Goal: Task Accomplishment & Management: Complete application form

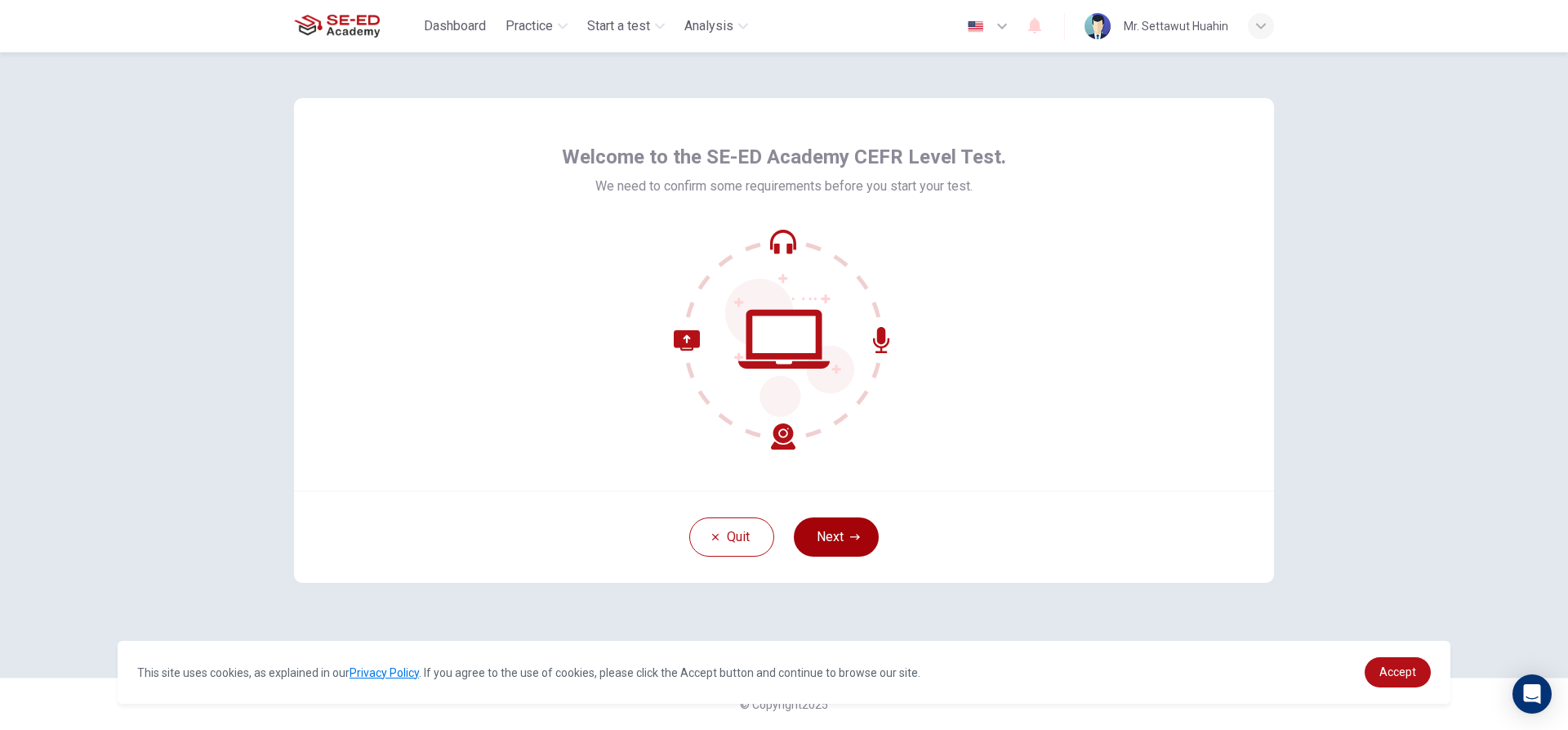
click at [832, 549] on button "Next" at bounding box center [837, 536] width 85 height 39
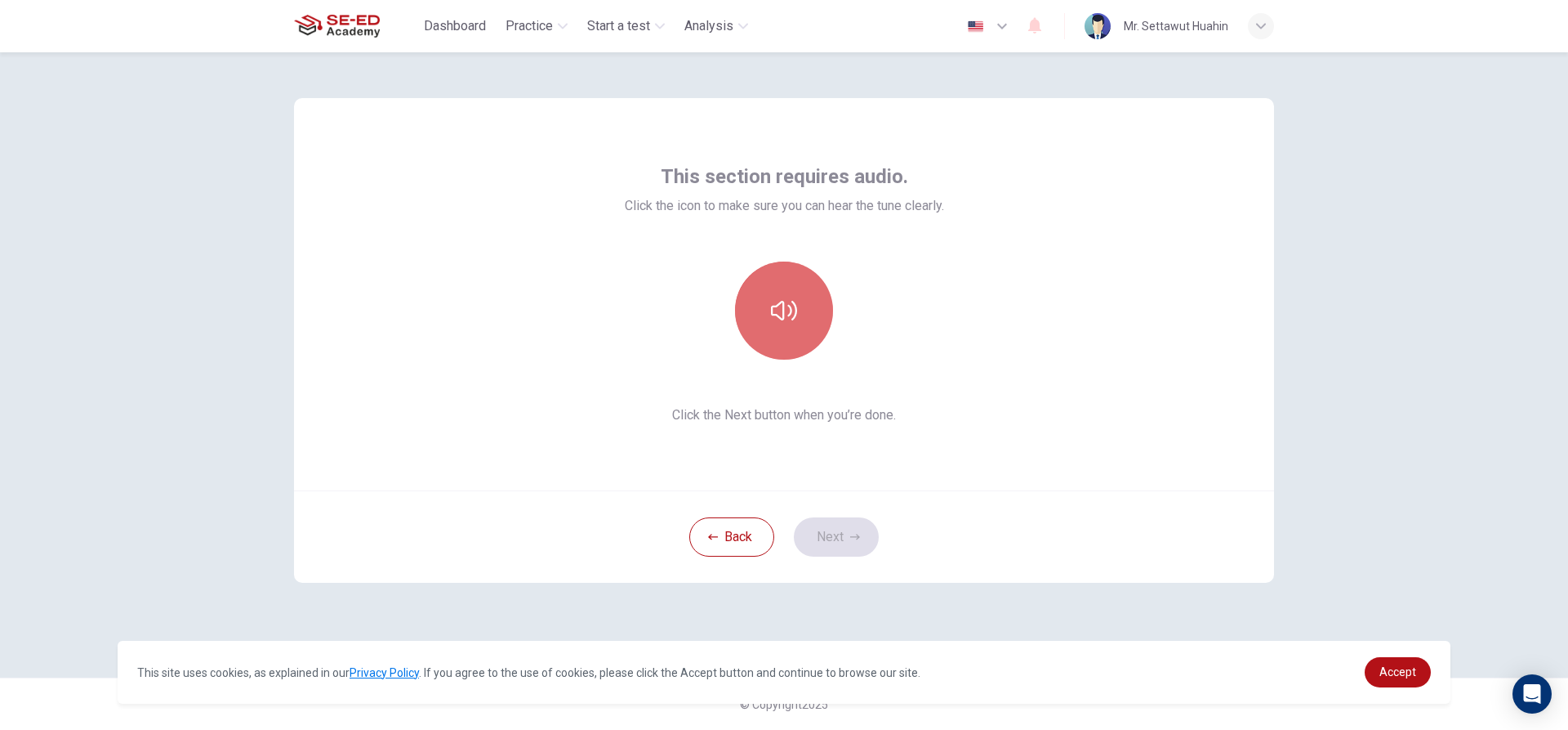
click at [769, 280] on button "button" at bounding box center [784, 310] width 98 height 98
click at [779, 307] on icon "button" at bounding box center [783, 310] width 26 height 26
click at [778, 311] on icon "button" at bounding box center [783, 310] width 26 height 26
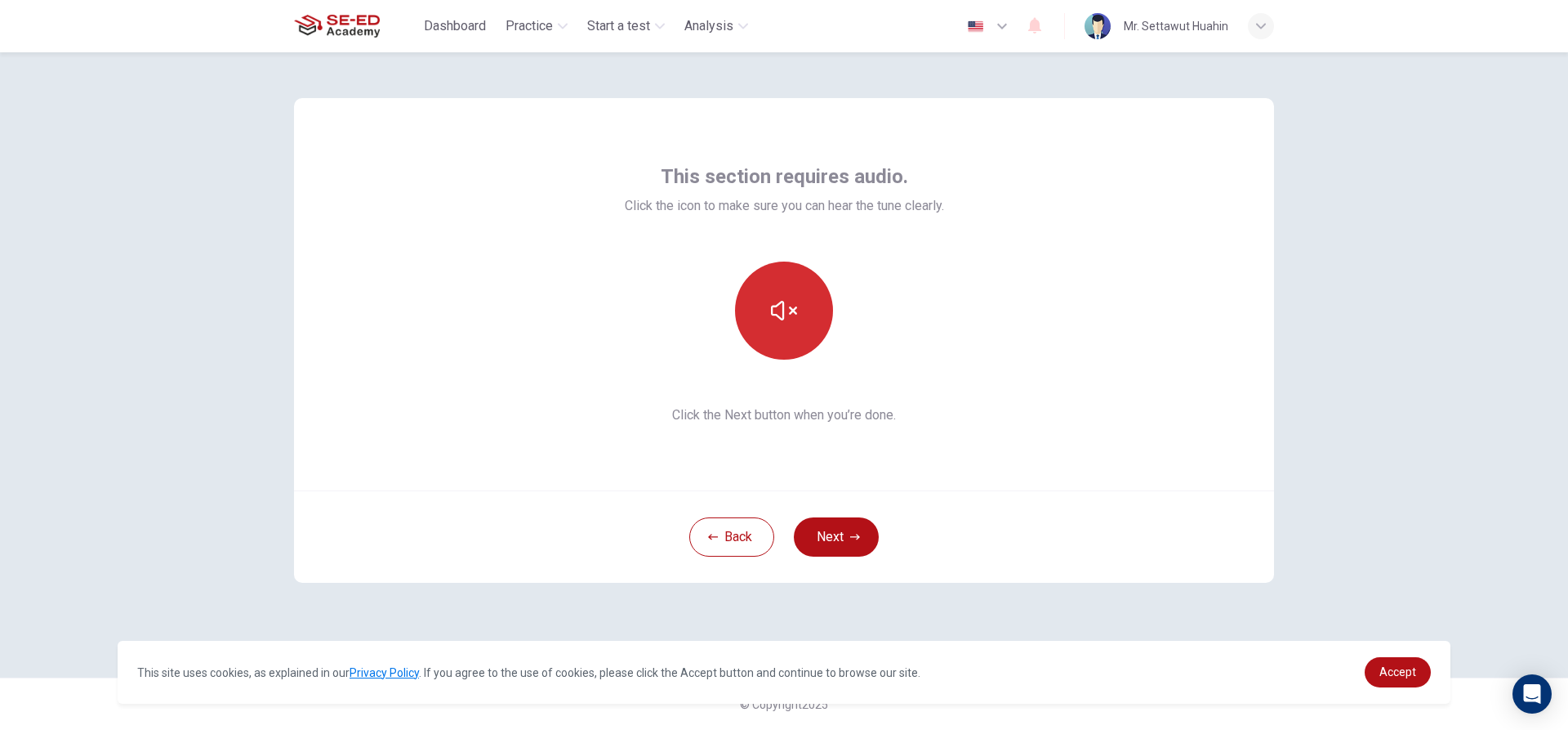
click at [778, 311] on icon "button" at bounding box center [783, 310] width 26 height 26
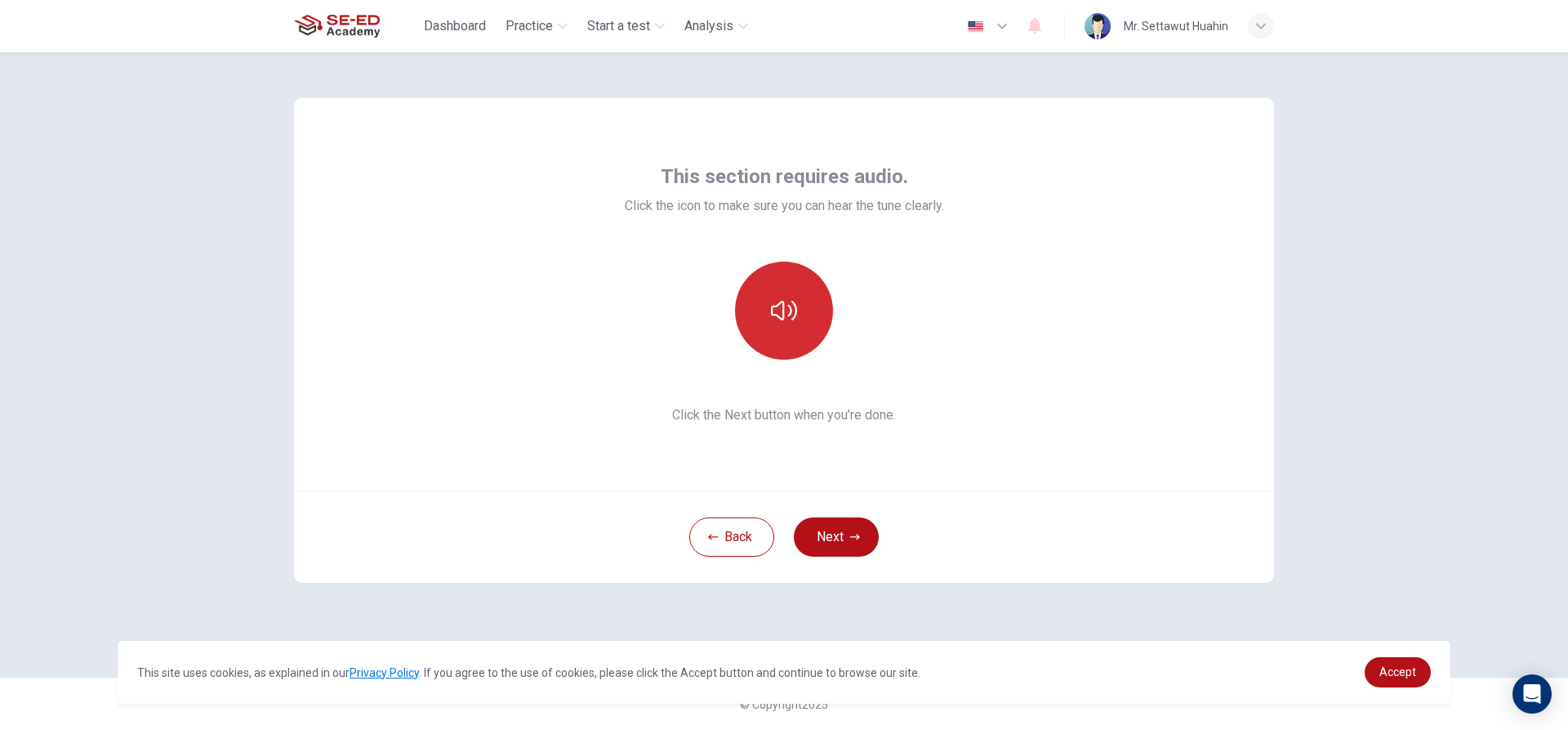
click at [770, 330] on button "button" at bounding box center [784, 310] width 98 height 98
drag, startPoint x: 771, startPoint y: 326, endPoint x: 785, endPoint y: 317, distance: 16.6
click at [783, 317] on button "button" at bounding box center [784, 310] width 98 height 98
click at [785, 317] on icon "button" at bounding box center [783, 310] width 26 height 26
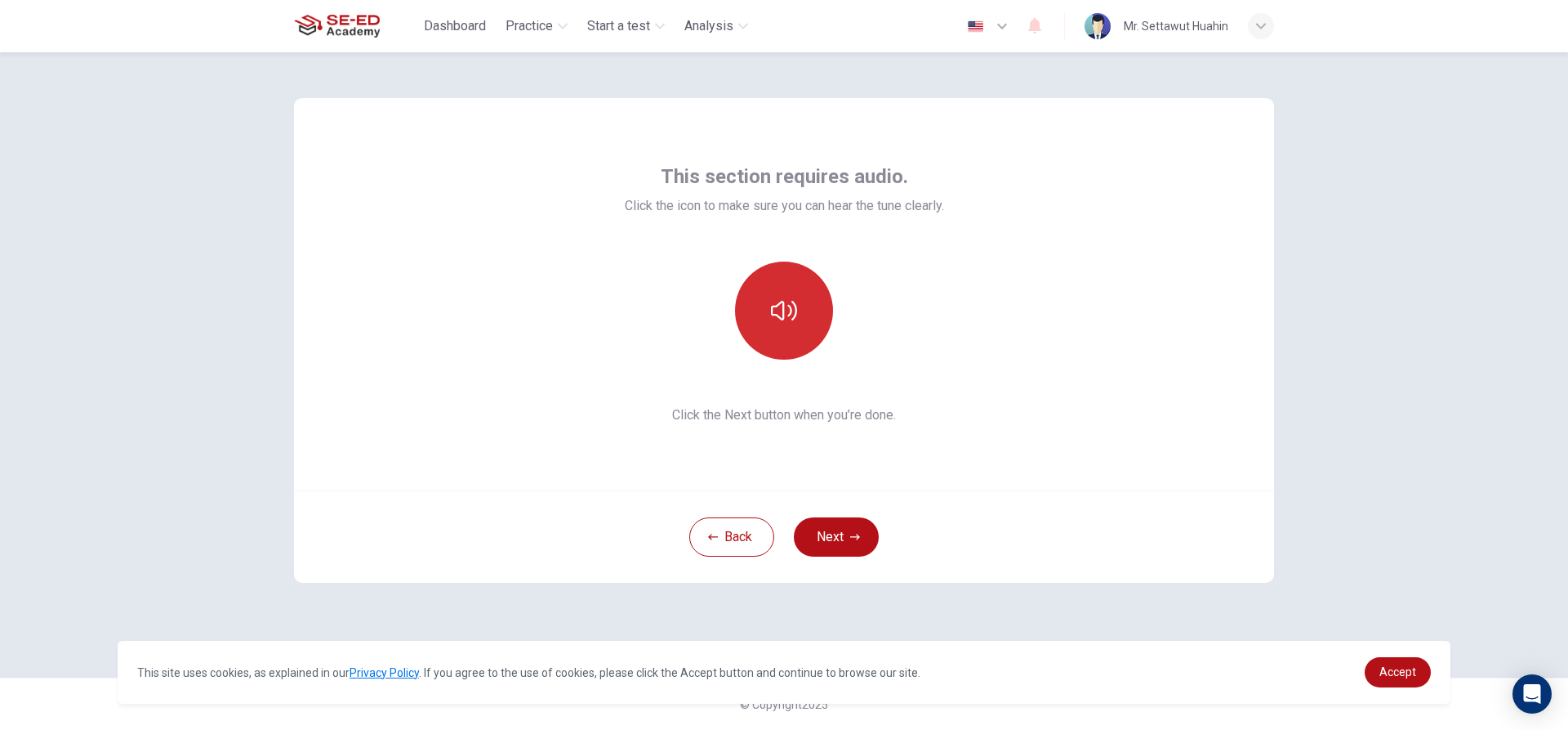
click at [784, 312] on icon "button" at bounding box center [783, 311] width 26 height 20
click at [847, 329] on div at bounding box center [784, 310] width 177 height 98
click at [808, 313] on button "button" at bounding box center [784, 310] width 98 height 98
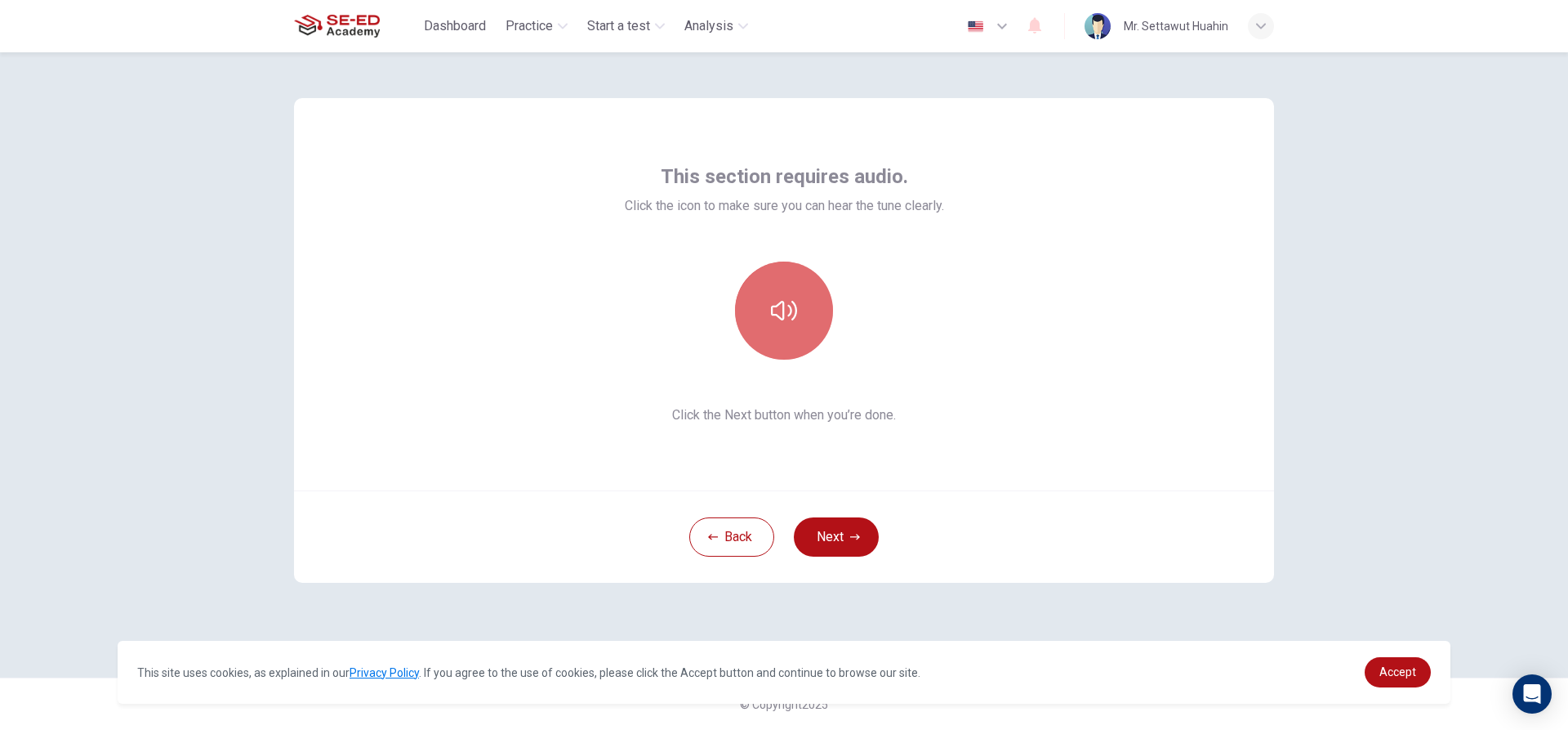
click at [808, 313] on button "button" at bounding box center [784, 310] width 98 height 98
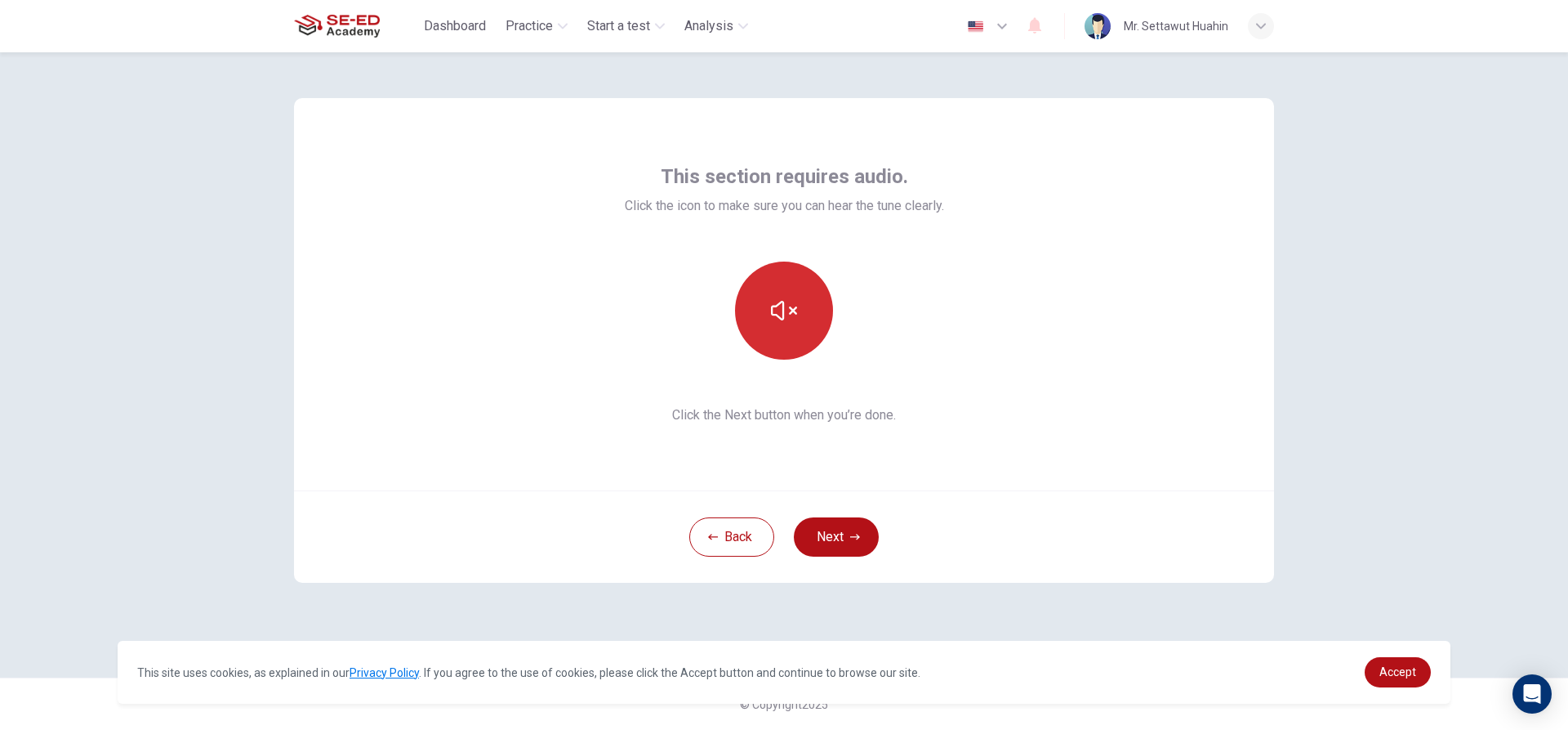
click at [808, 313] on button "button" at bounding box center [784, 310] width 98 height 98
click at [762, 268] on button "button" at bounding box center [784, 310] width 98 height 98
click at [795, 520] on div "Back Next" at bounding box center [783, 537] width 980 height 92
click at [830, 524] on button "Next" at bounding box center [837, 536] width 85 height 39
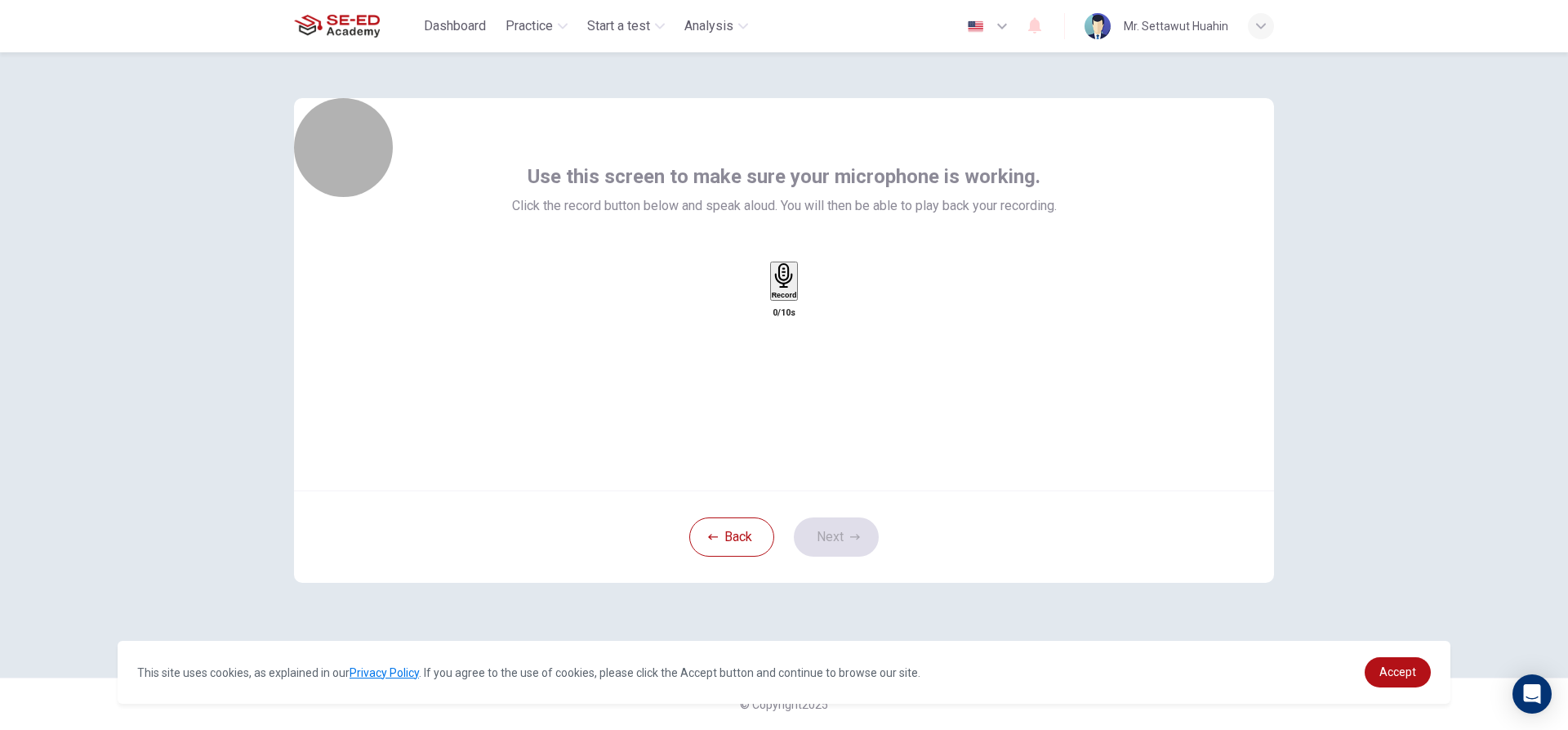
click at [788, 299] on div "Record" at bounding box center [784, 281] width 25 height 36
click at [788, 315] on div "Stop" at bounding box center [784, 328] width 16 height 131
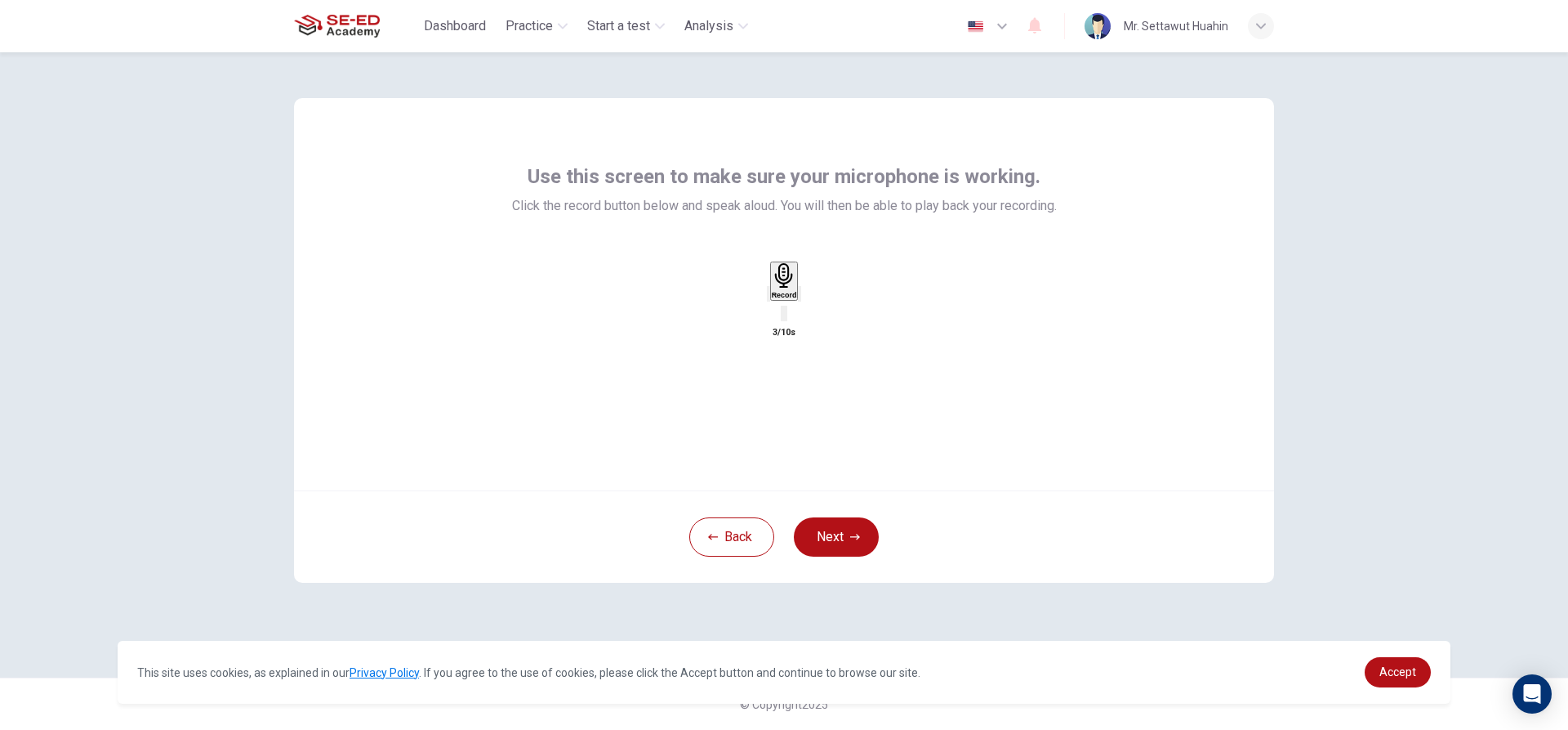
click at [815, 313] on icon "button" at bounding box center [810, 307] width 9 height 12
click at [847, 533] on button "Next" at bounding box center [837, 536] width 85 height 39
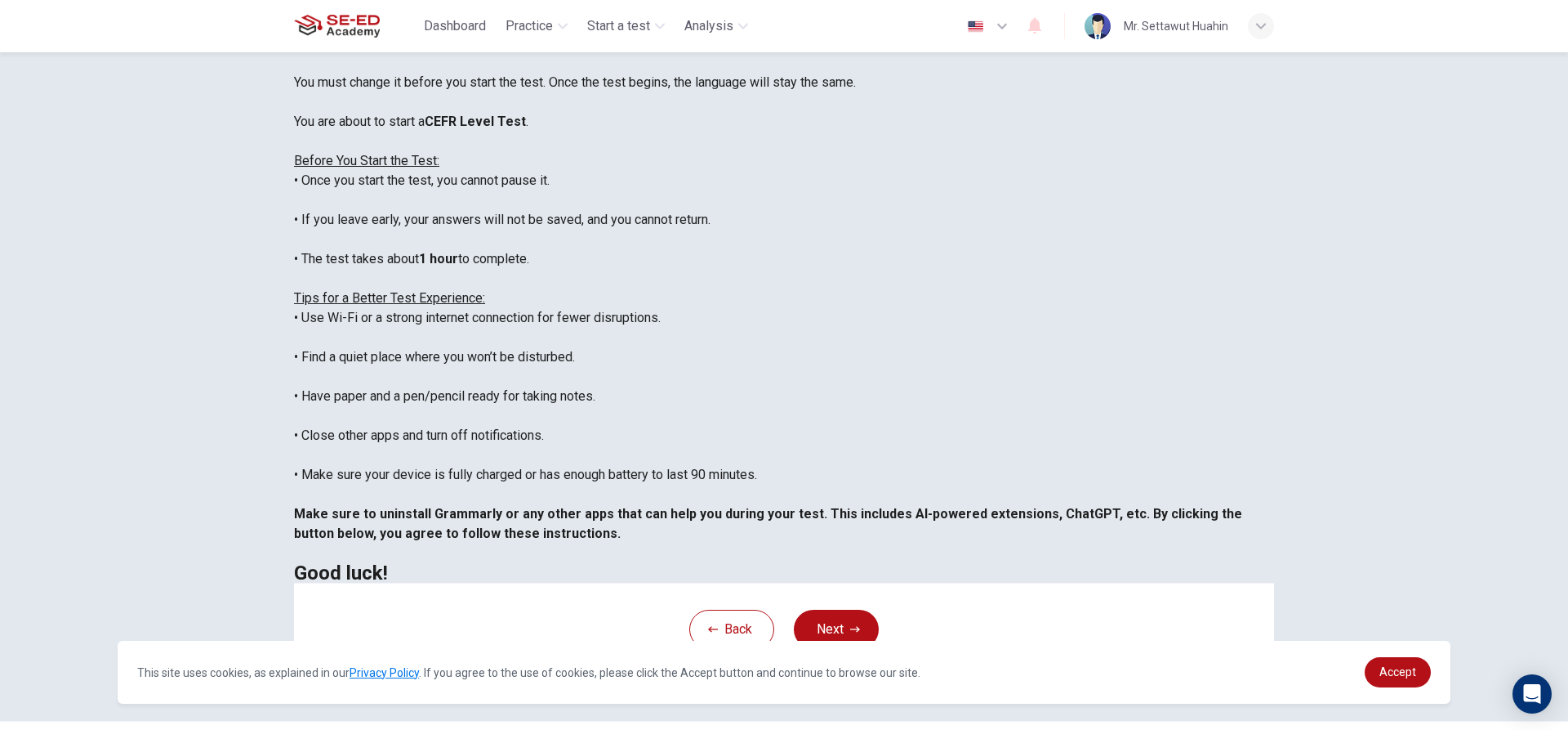
scroll to position [179, 0]
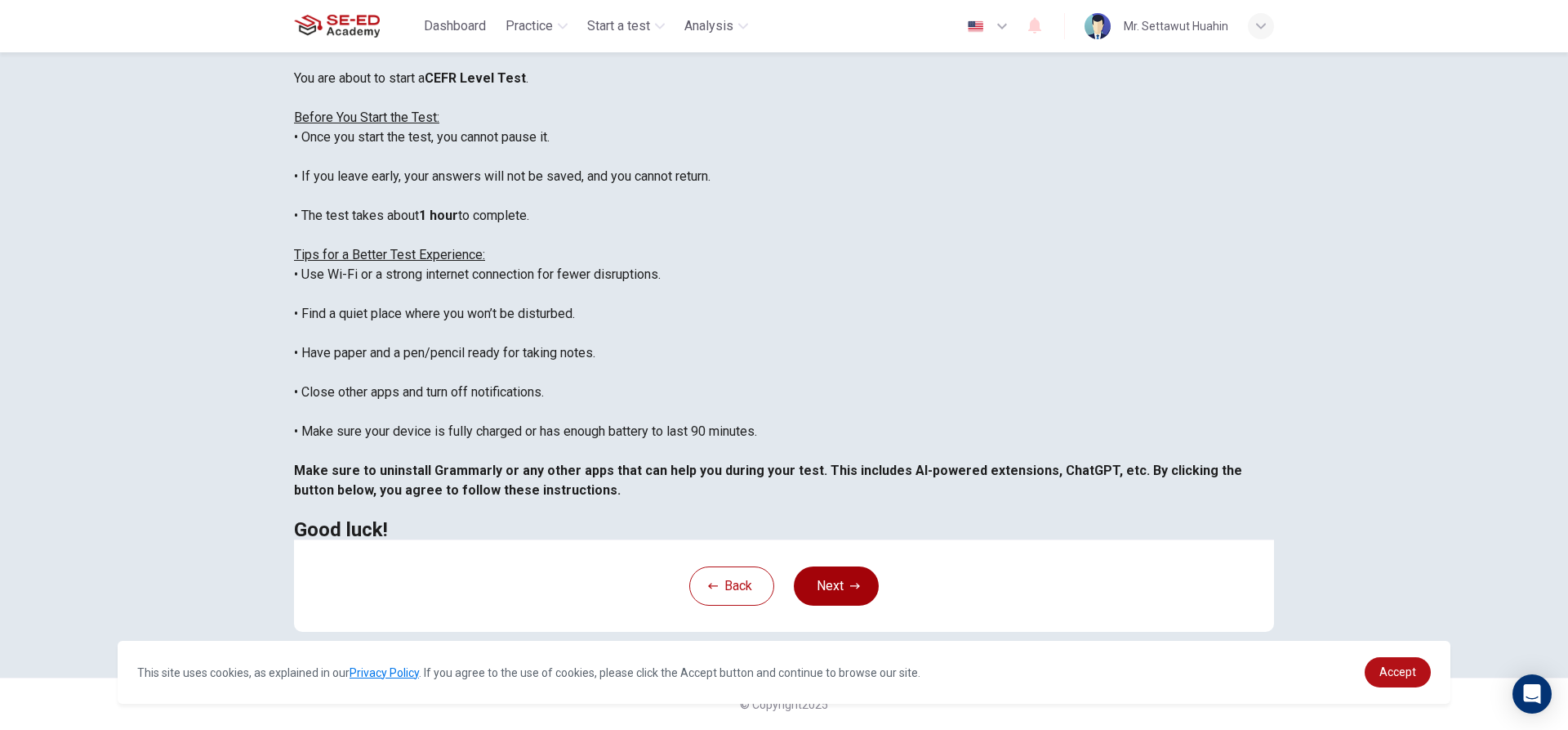
click at [867, 587] on button "Next" at bounding box center [837, 585] width 85 height 39
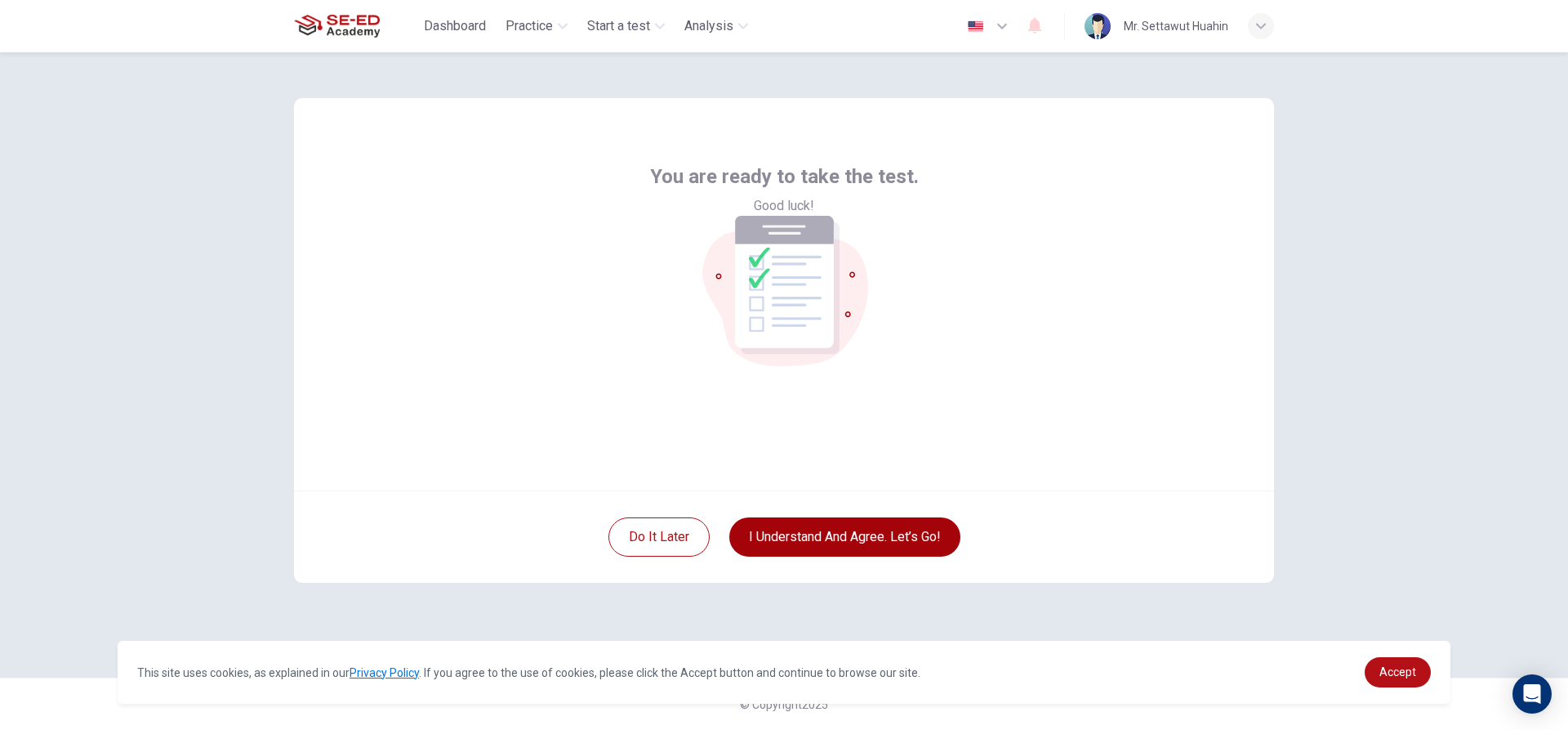
scroll to position [0, 0]
click at [866, 529] on button "I understand and agree. Let’s go!" at bounding box center [845, 536] width 231 height 39
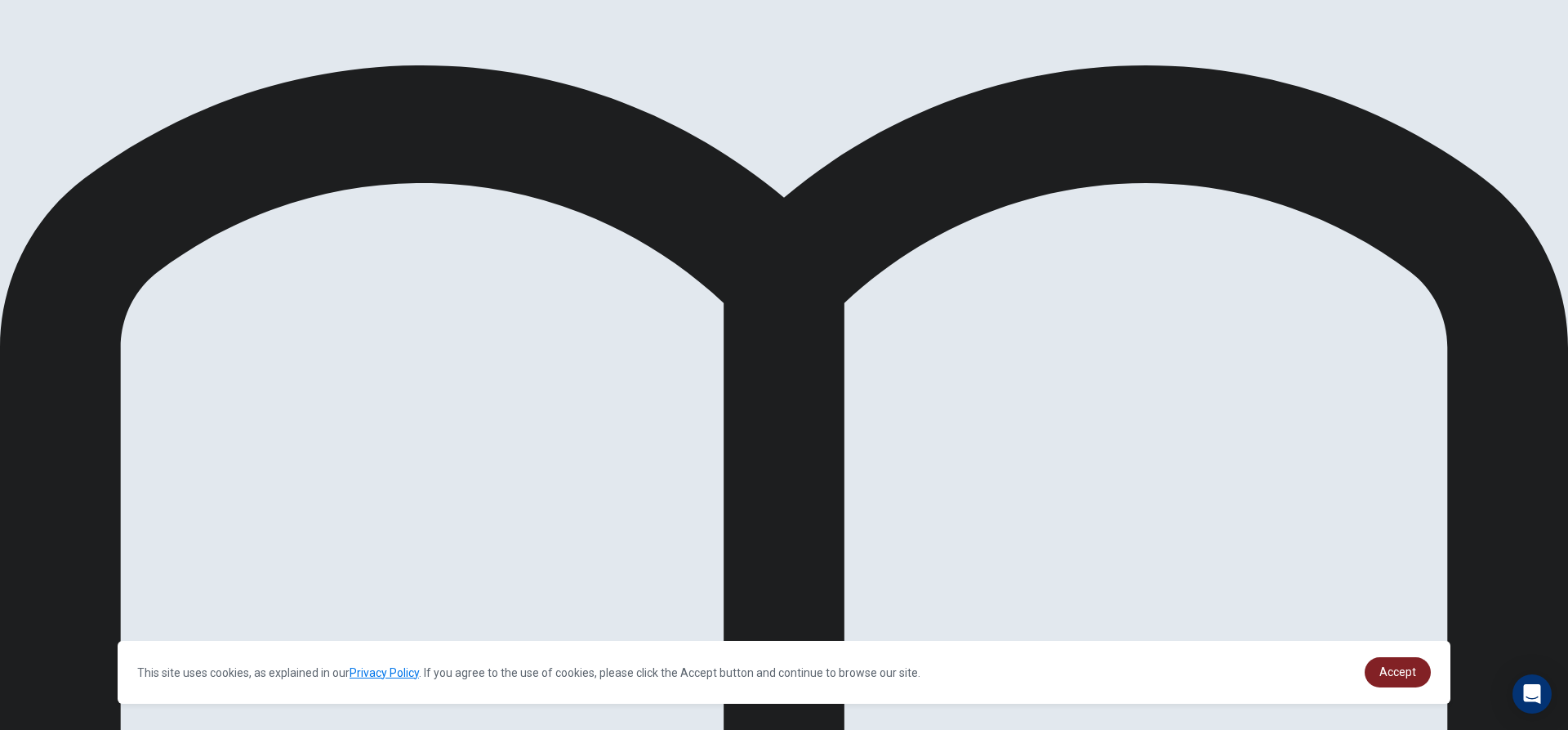
click at [1383, 665] on span "Accept" at bounding box center [1398, 671] width 37 height 13
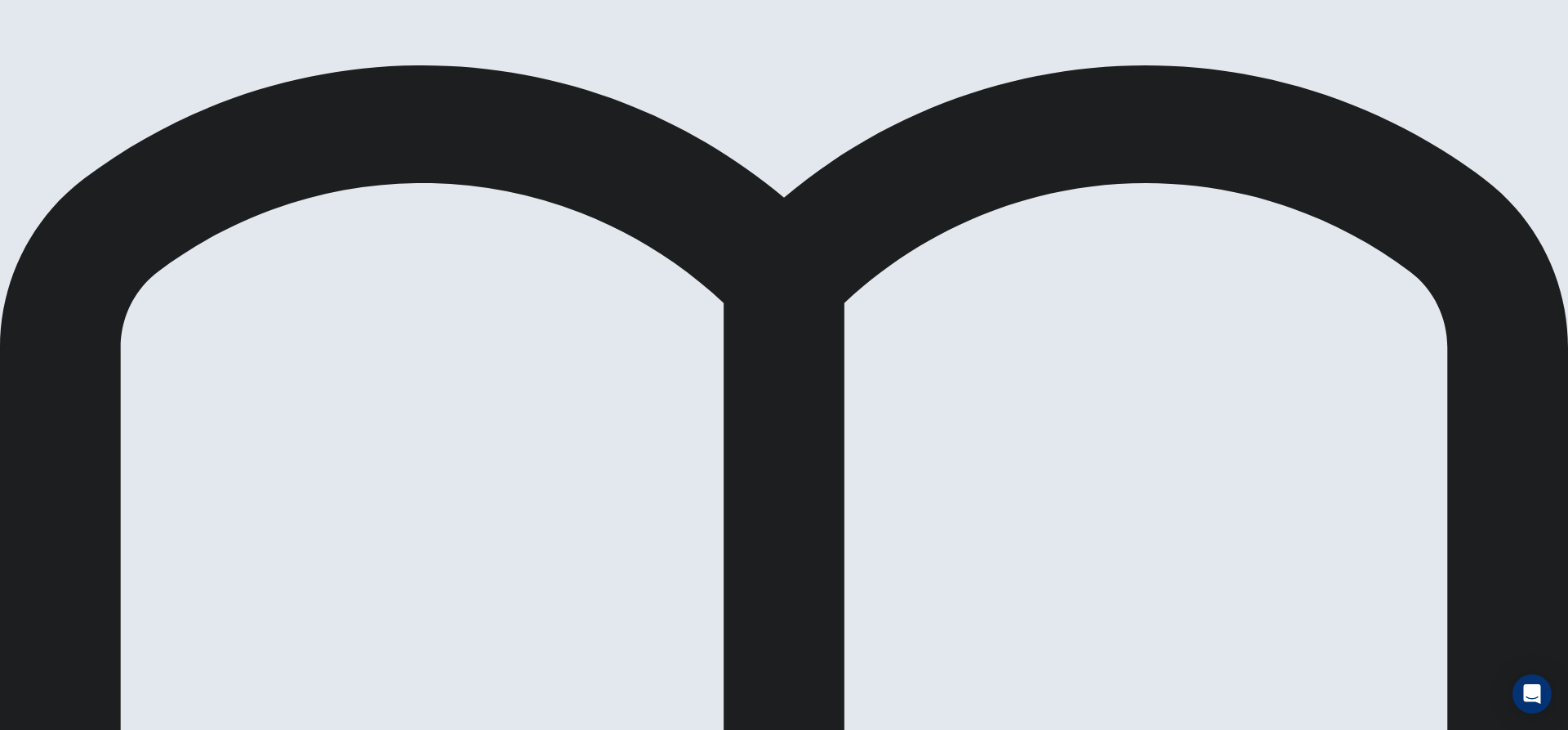
scroll to position [285, 0]
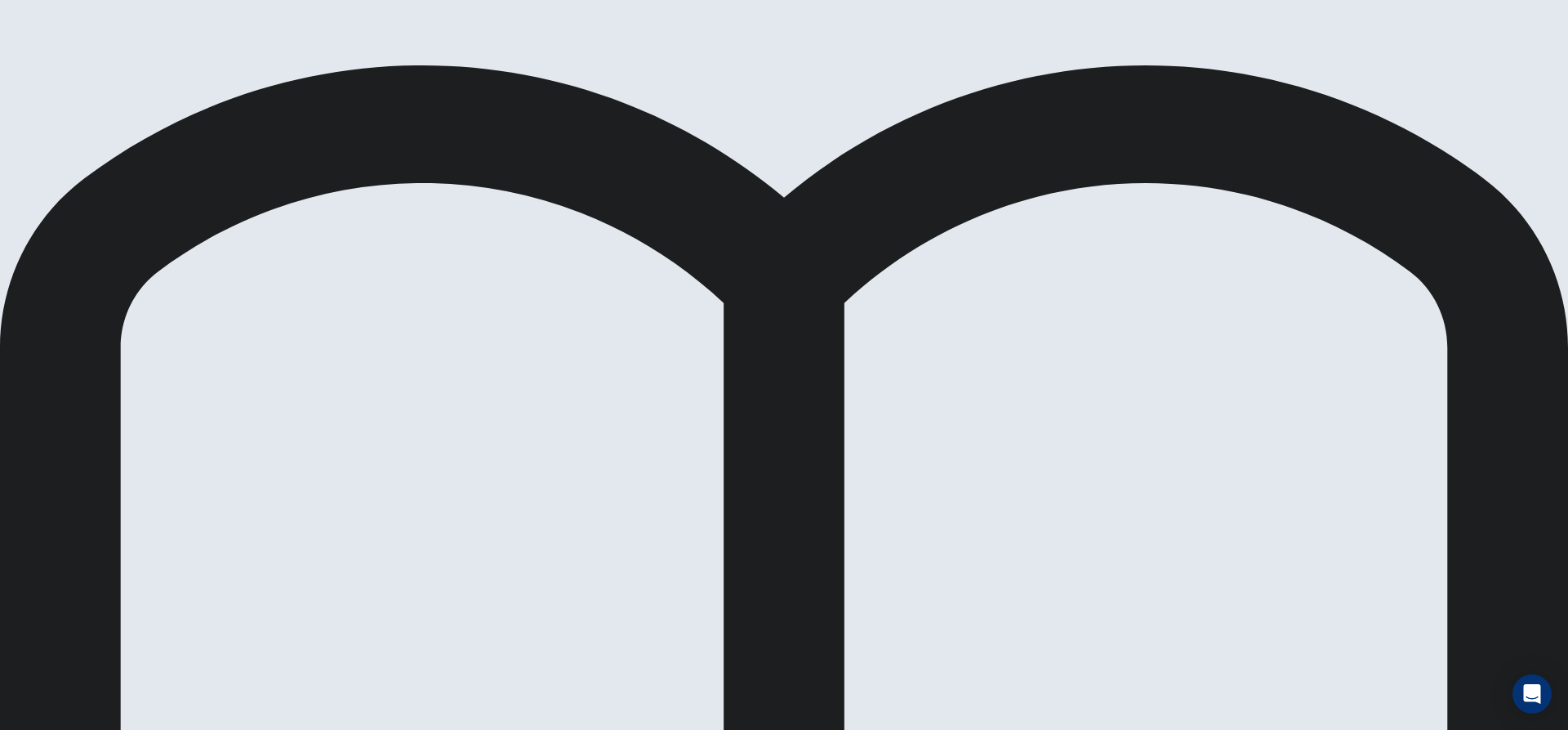
drag, startPoint x: 360, startPoint y: 413, endPoint x: 612, endPoint y: 406, distance: 252.1
drag, startPoint x: 477, startPoint y: 552, endPoint x: 734, endPoint y: 496, distance: 263.0
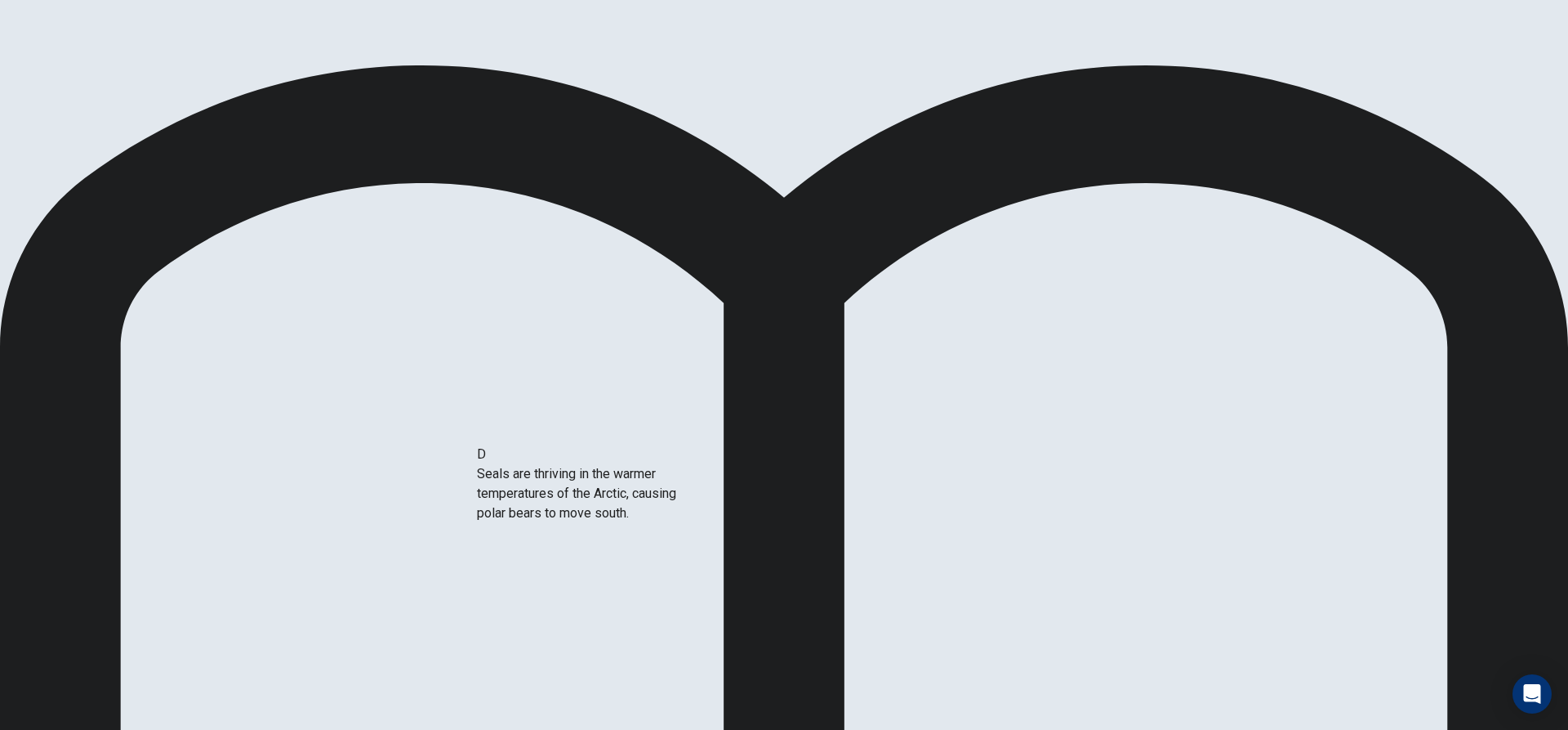
scroll to position [29, 0]
drag, startPoint x: 454, startPoint y: 469, endPoint x: 782, endPoint y: 534, distance: 334.4
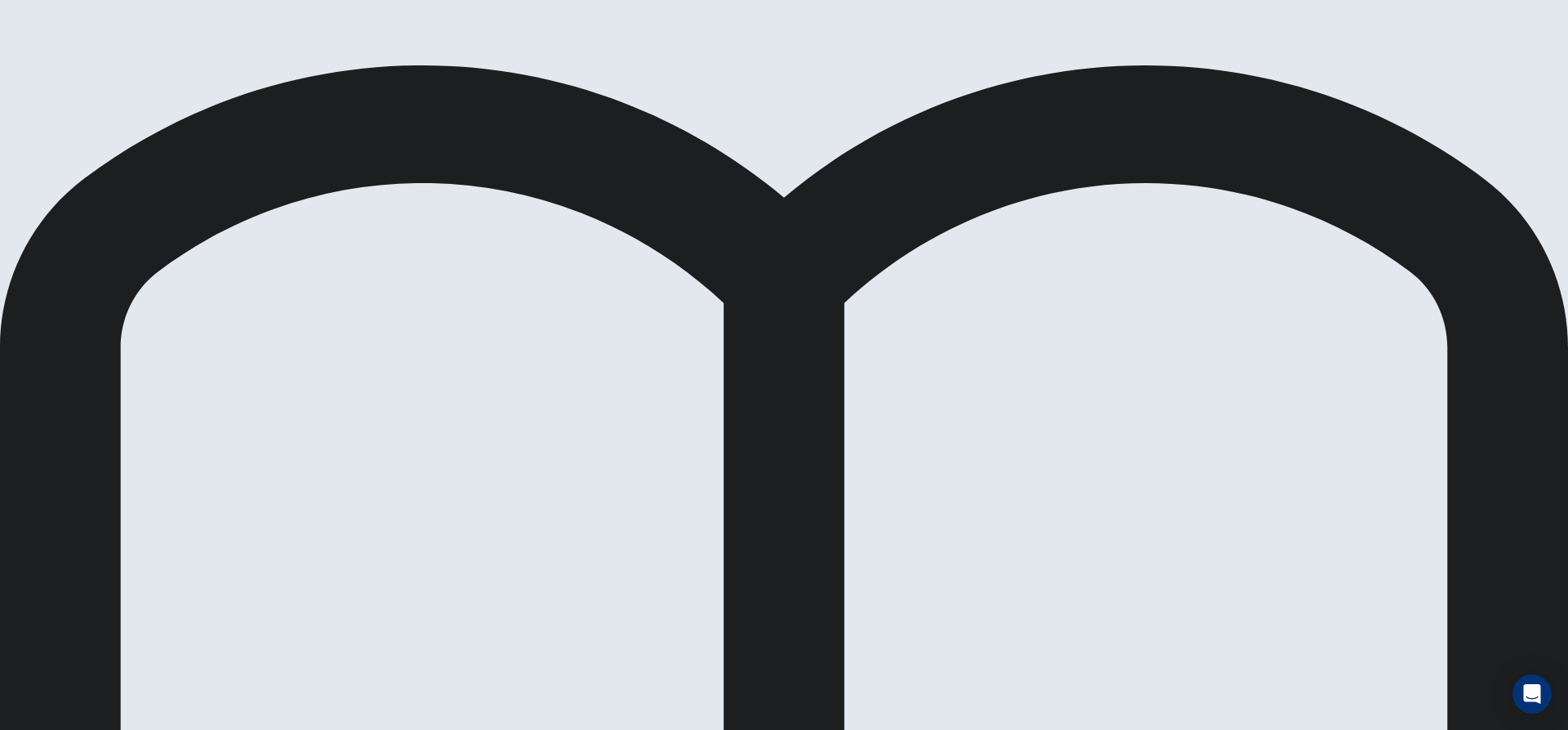
drag, startPoint x: 441, startPoint y: 416, endPoint x: 438, endPoint y: 408, distance: 8.5
drag, startPoint x: 422, startPoint y: 367, endPoint x: 664, endPoint y: 375, distance: 242.1
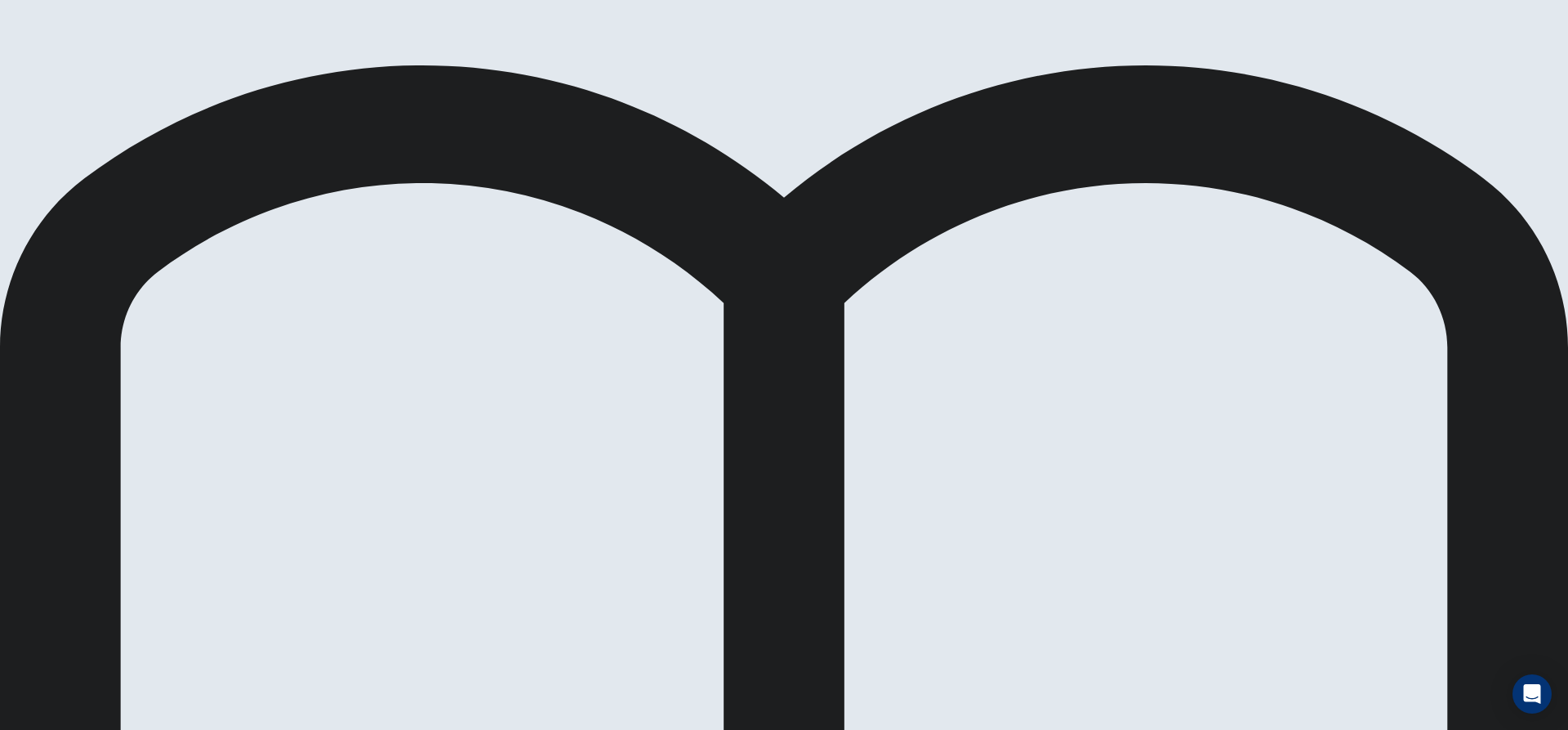
drag, startPoint x: 615, startPoint y: 394, endPoint x: 455, endPoint y: 429, distance: 163.8
drag, startPoint x: 662, startPoint y: 388, endPoint x: 268, endPoint y: 373, distance: 394.3
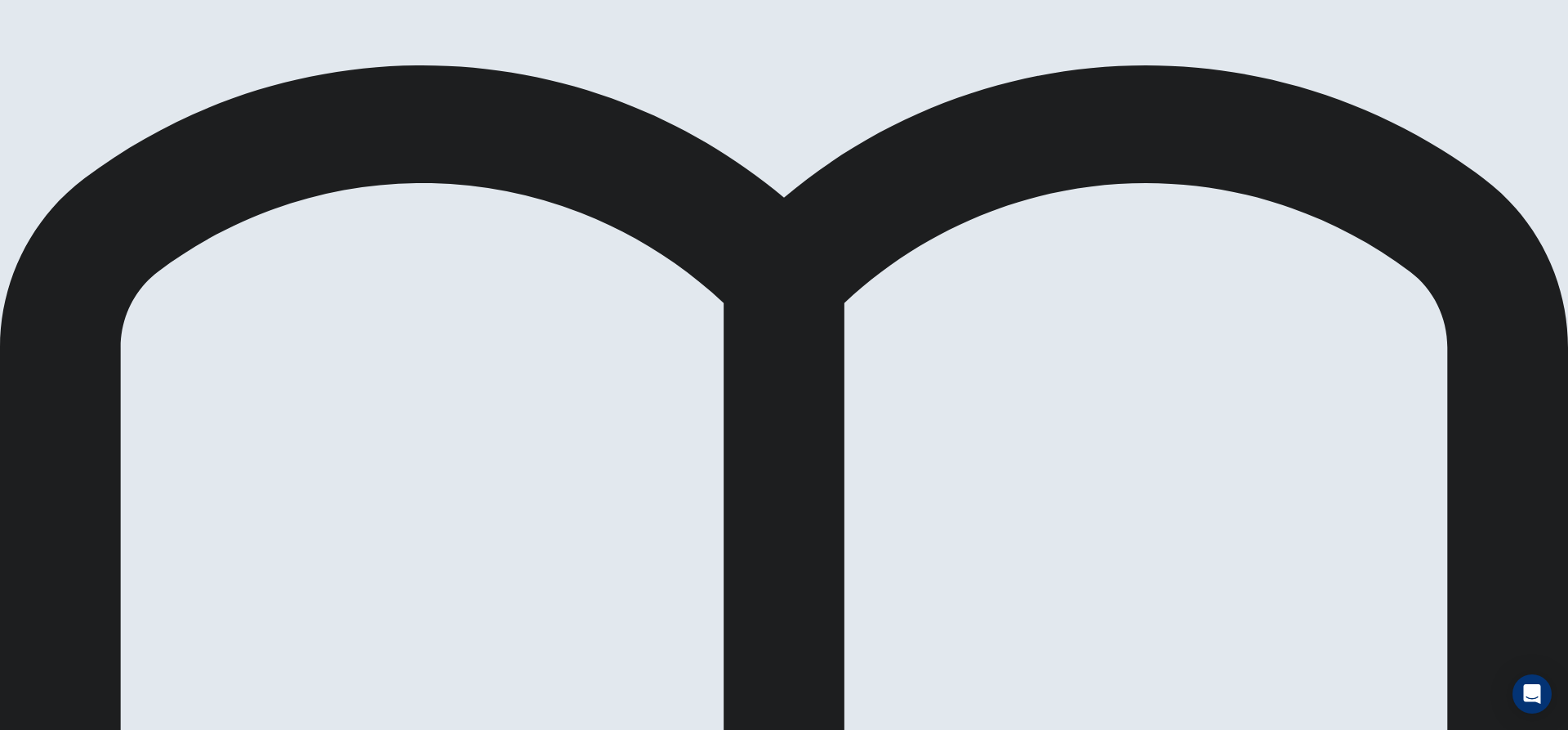
scroll to position [271, 0]
drag, startPoint x: 467, startPoint y: 563, endPoint x: 769, endPoint y: 375, distance: 355.7
drag, startPoint x: 498, startPoint y: 359, endPoint x: 490, endPoint y: 367, distance: 11.3
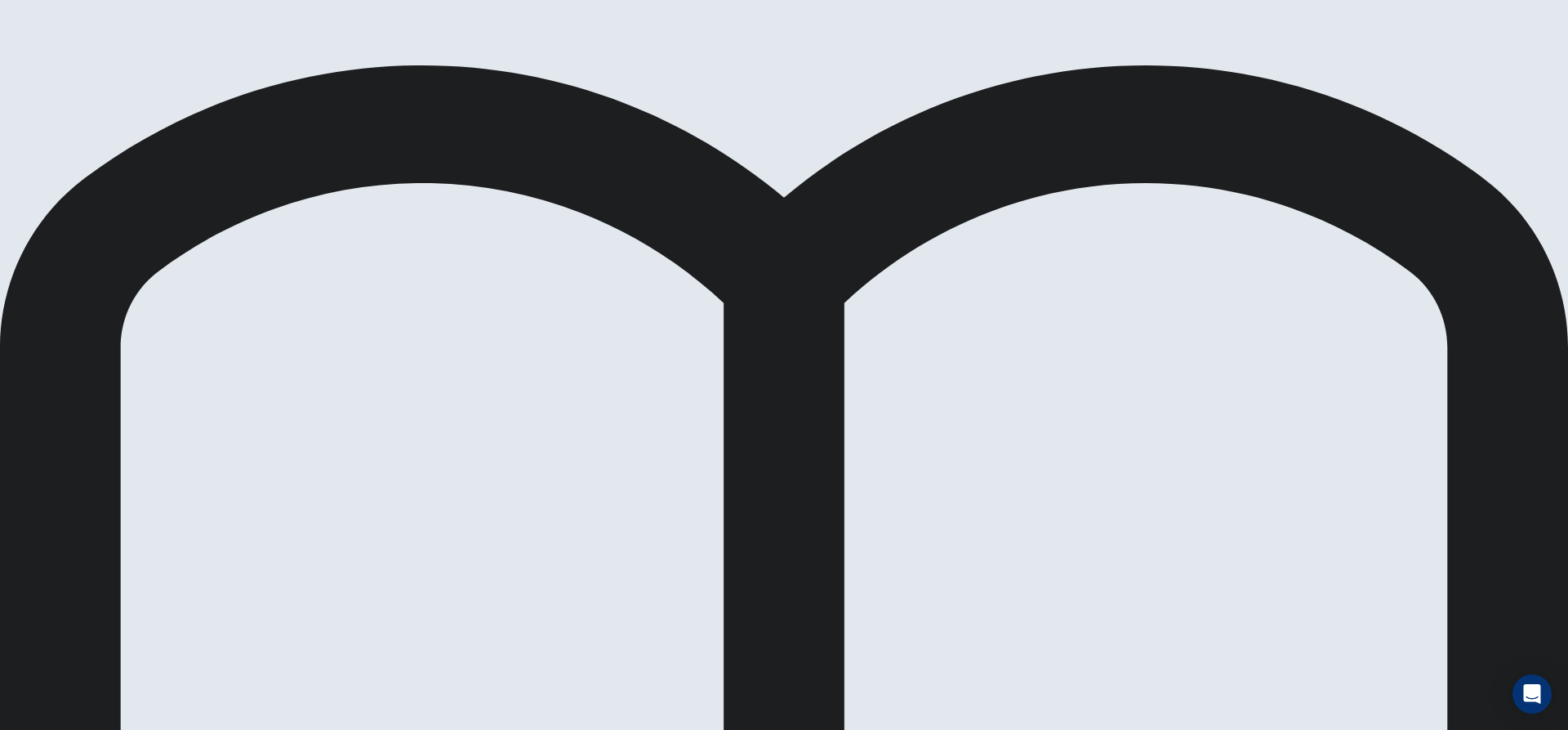
scroll to position [205, 0]
drag, startPoint x: 384, startPoint y: 402, endPoint x: 1077, endPoint y: 393, distance: 693.1
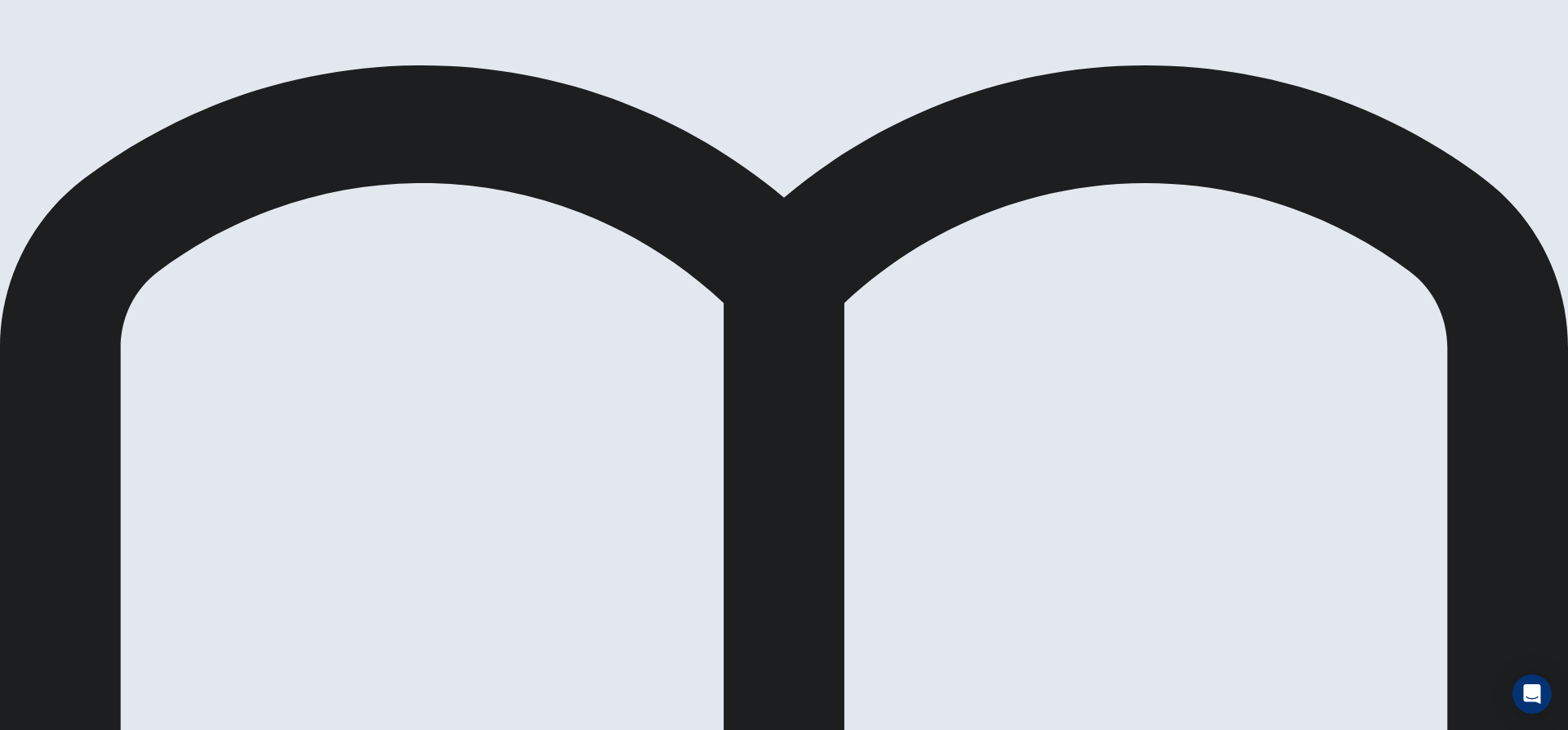
drag, startPoint x: 602, startPoint y: 508, endPoint x: 612, endPoint y: 501, distance: 12.2
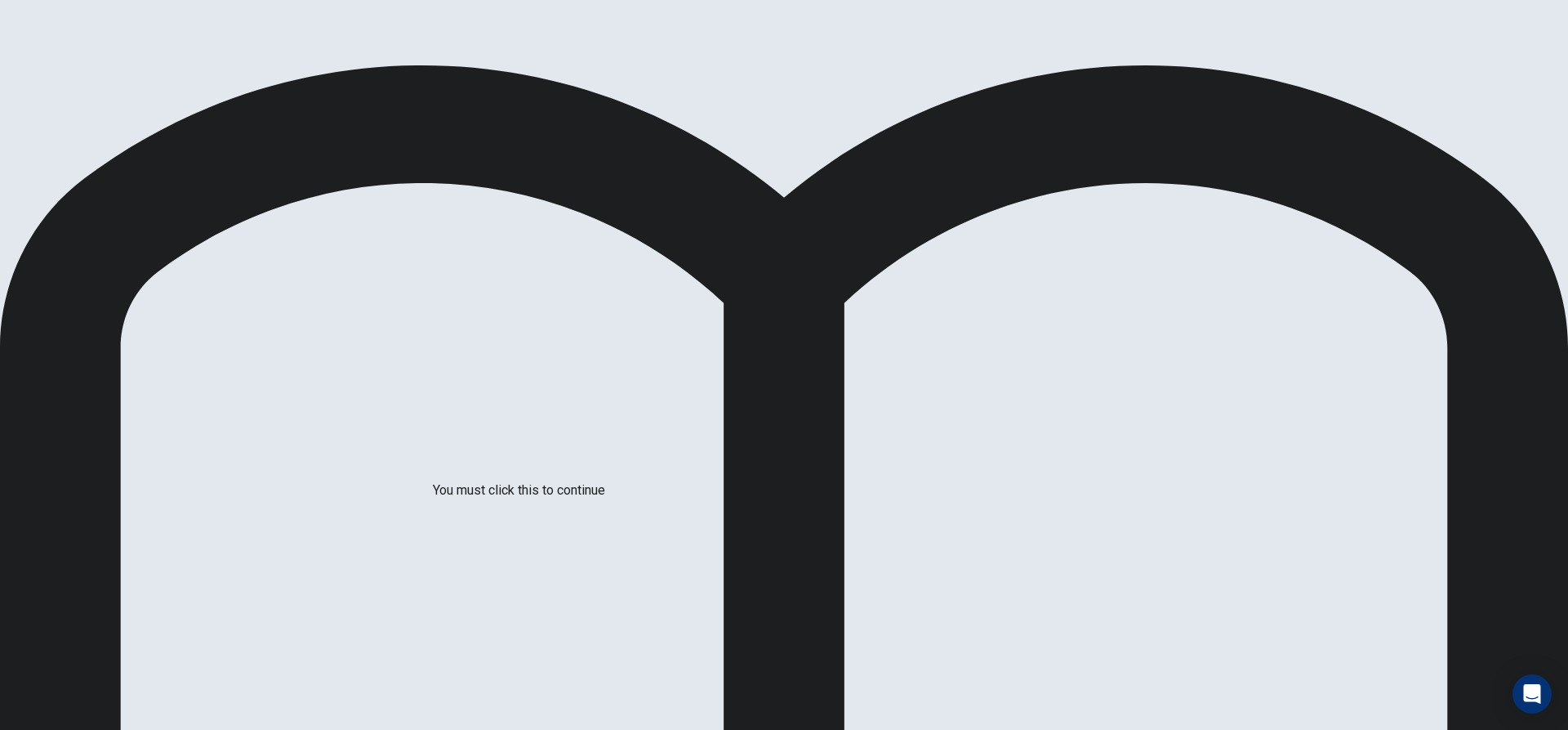
click at [605, 500] on span at bounding box center [605, 500] width 0 height 0
drag, startPoint x: 841, startPoint y: 629, endPoint x: 845, endPoint y: 612, distance: 17.5
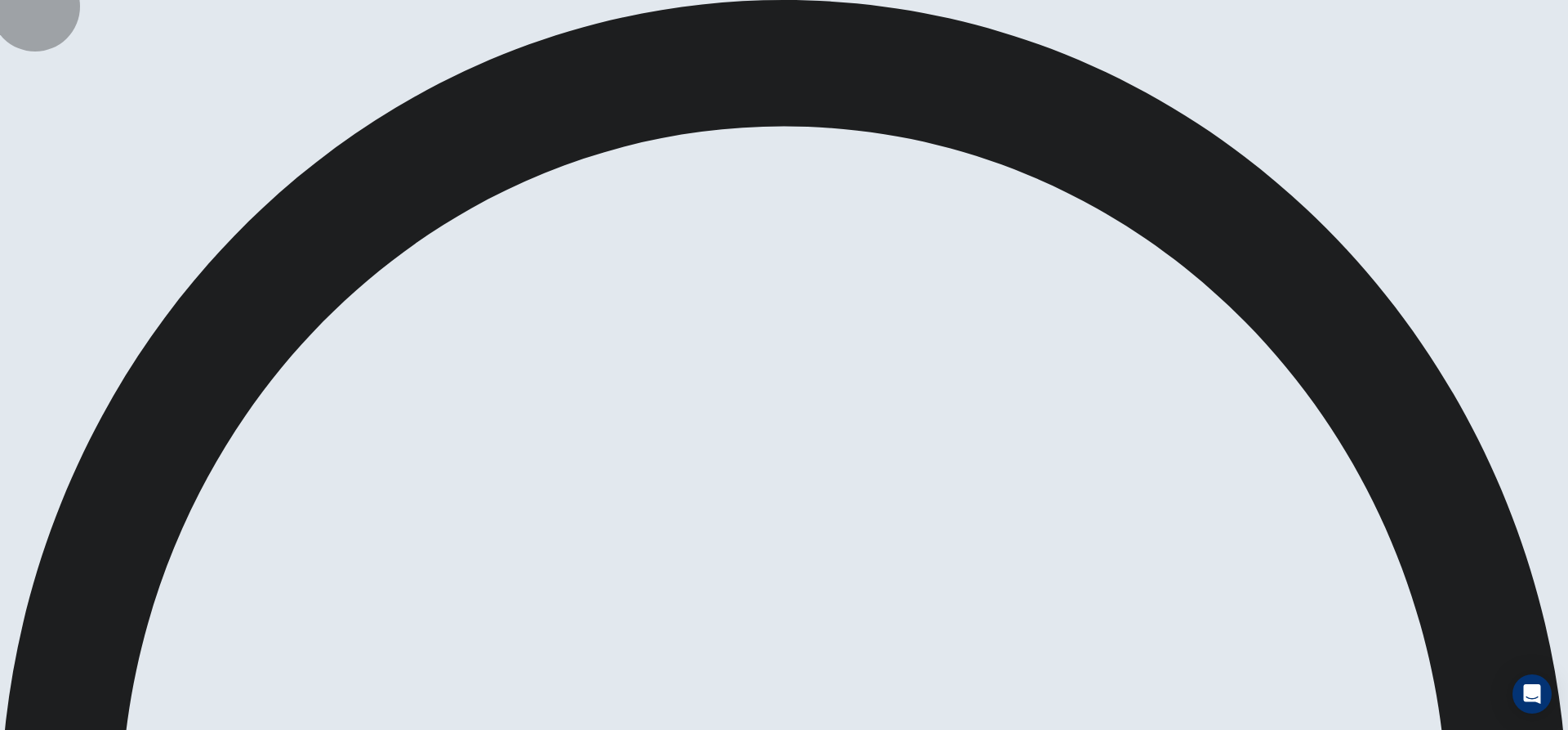
drag, startPoint x: 977, startPoint y: 18, endPoint x: 985, endPoint y: 19, distance: 8.1
drag, startPoint x: 971, startPoint y: 13, endPoint x: 1011, endPoint y: 16, distance: 40.1
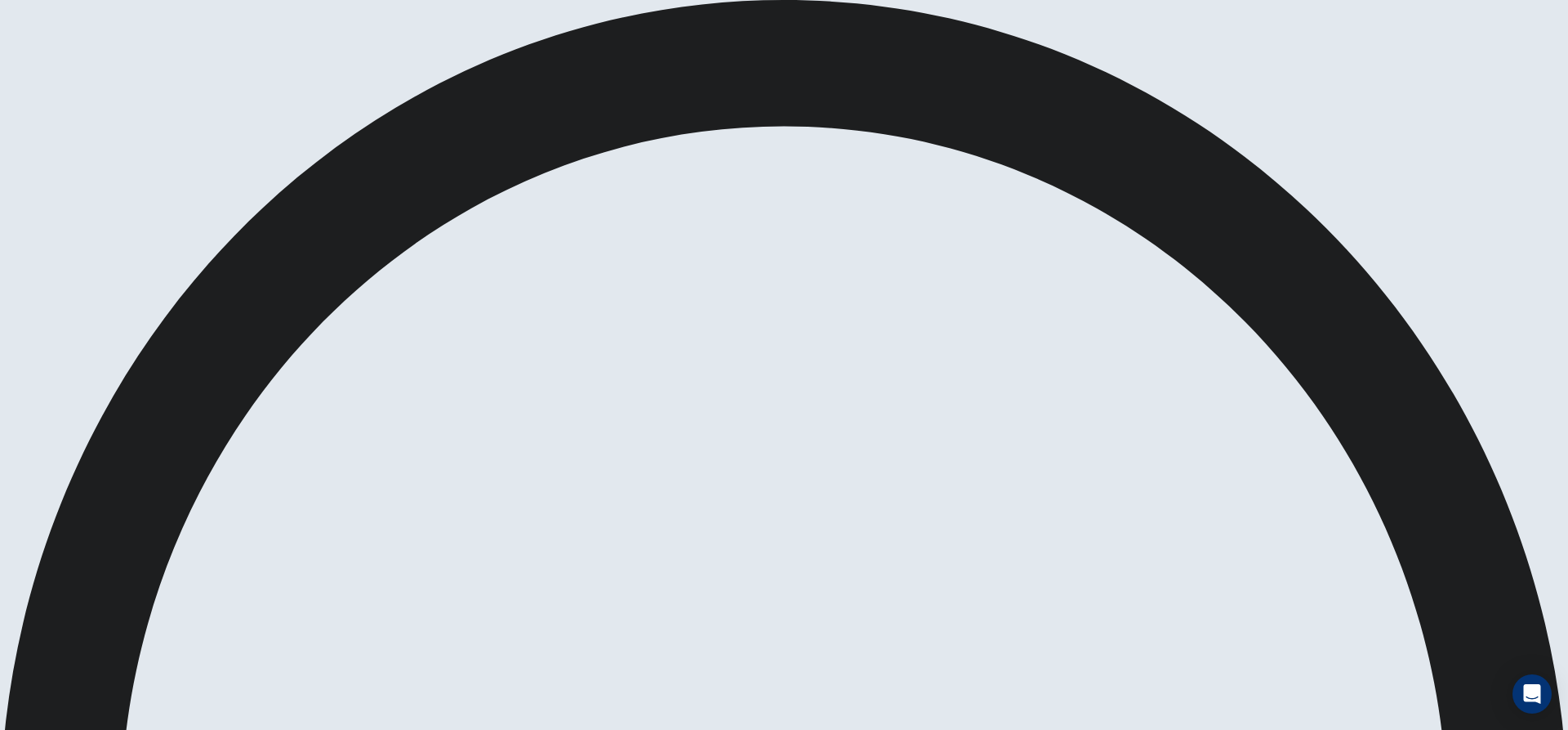
drag, startPoint x: 1034, startPoint y: 15, endPoint x: 1026, endPoint y: 26, distance: 13.6
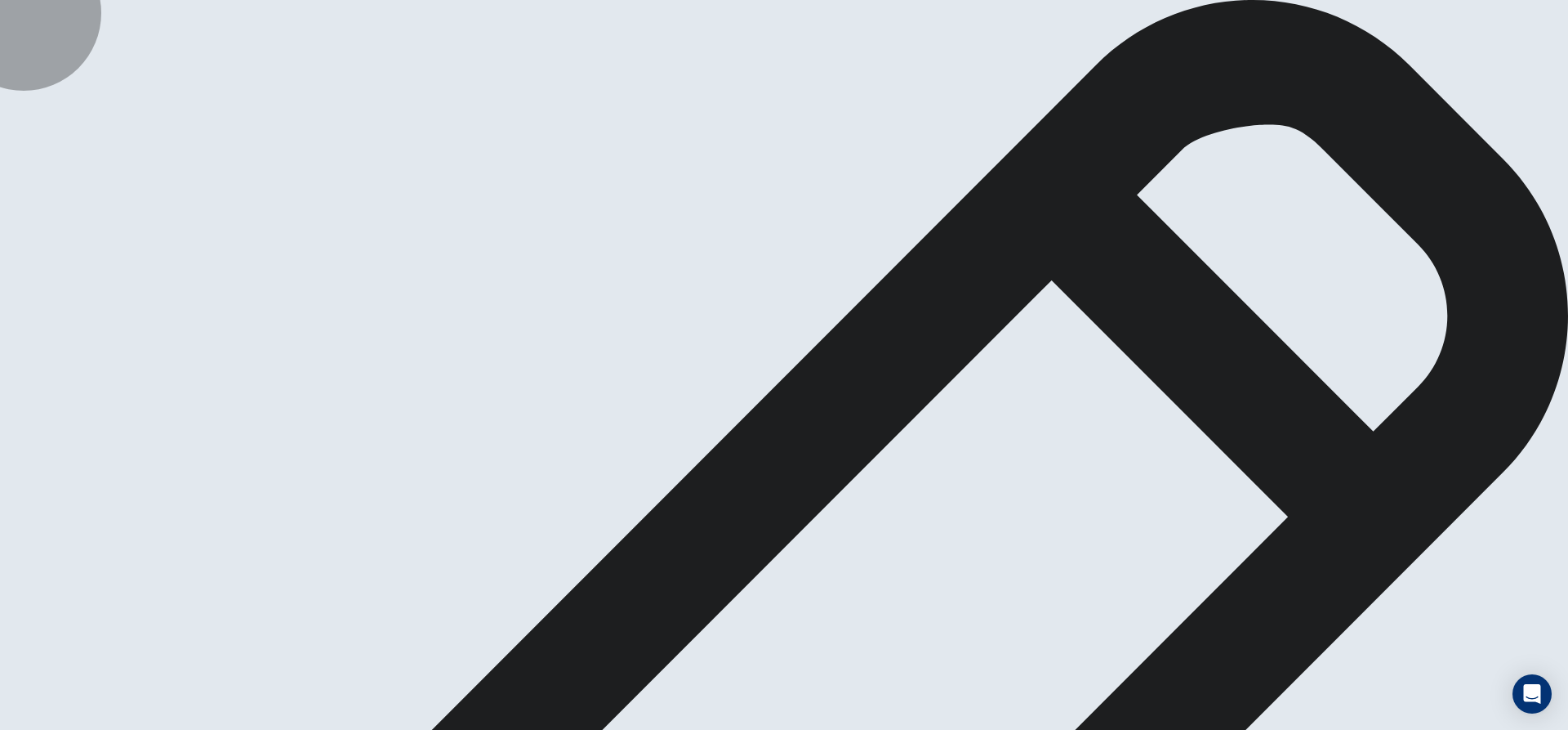
drag, startPoint x: 605, startPoint y: 179, endPoint x: 644, endPoint y: 169, distance: 40.3
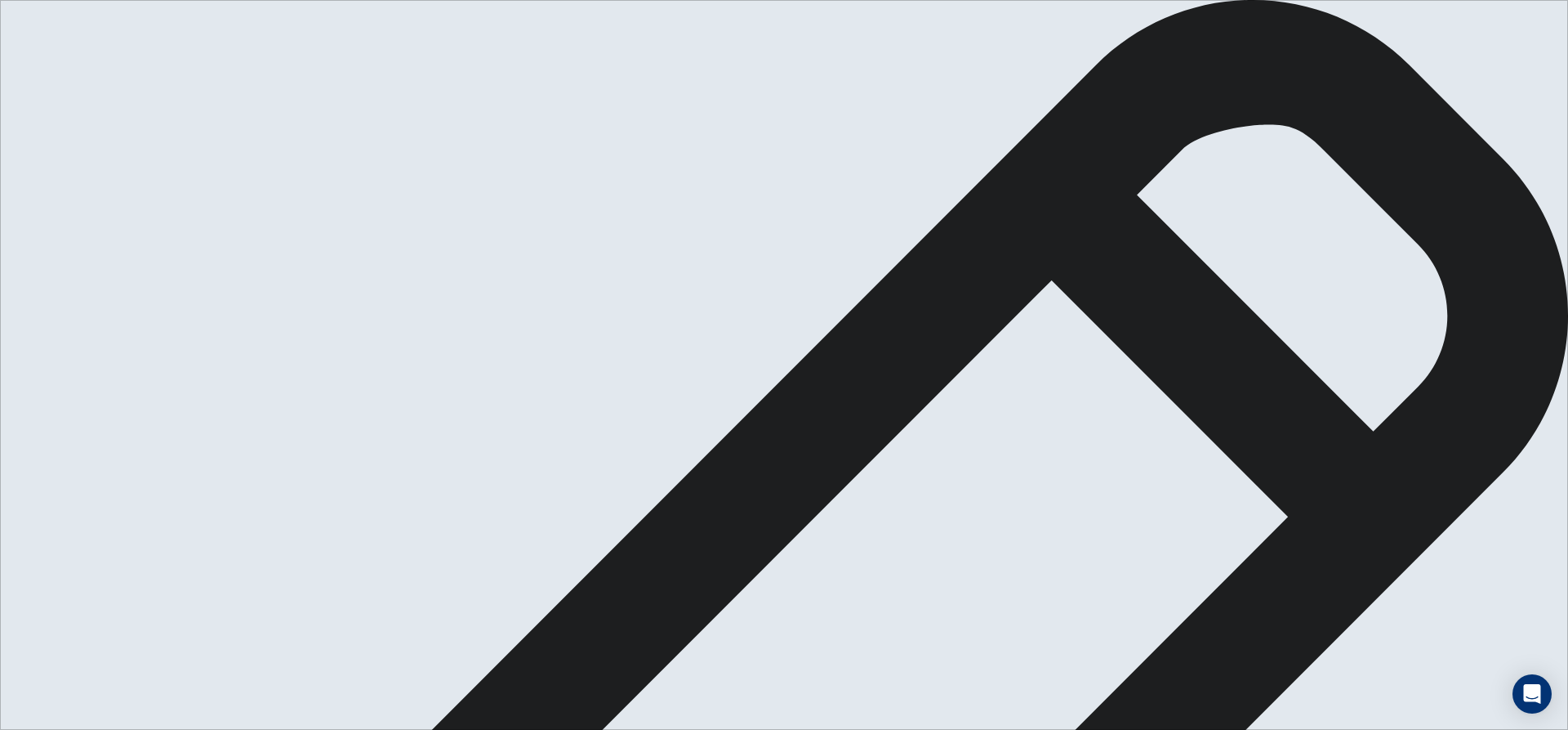
type textarea "d"
drag, startPoint x: 1222, startPoint y: 215, endPoint x: 1222, endPoint y: 224, distance: 9.0
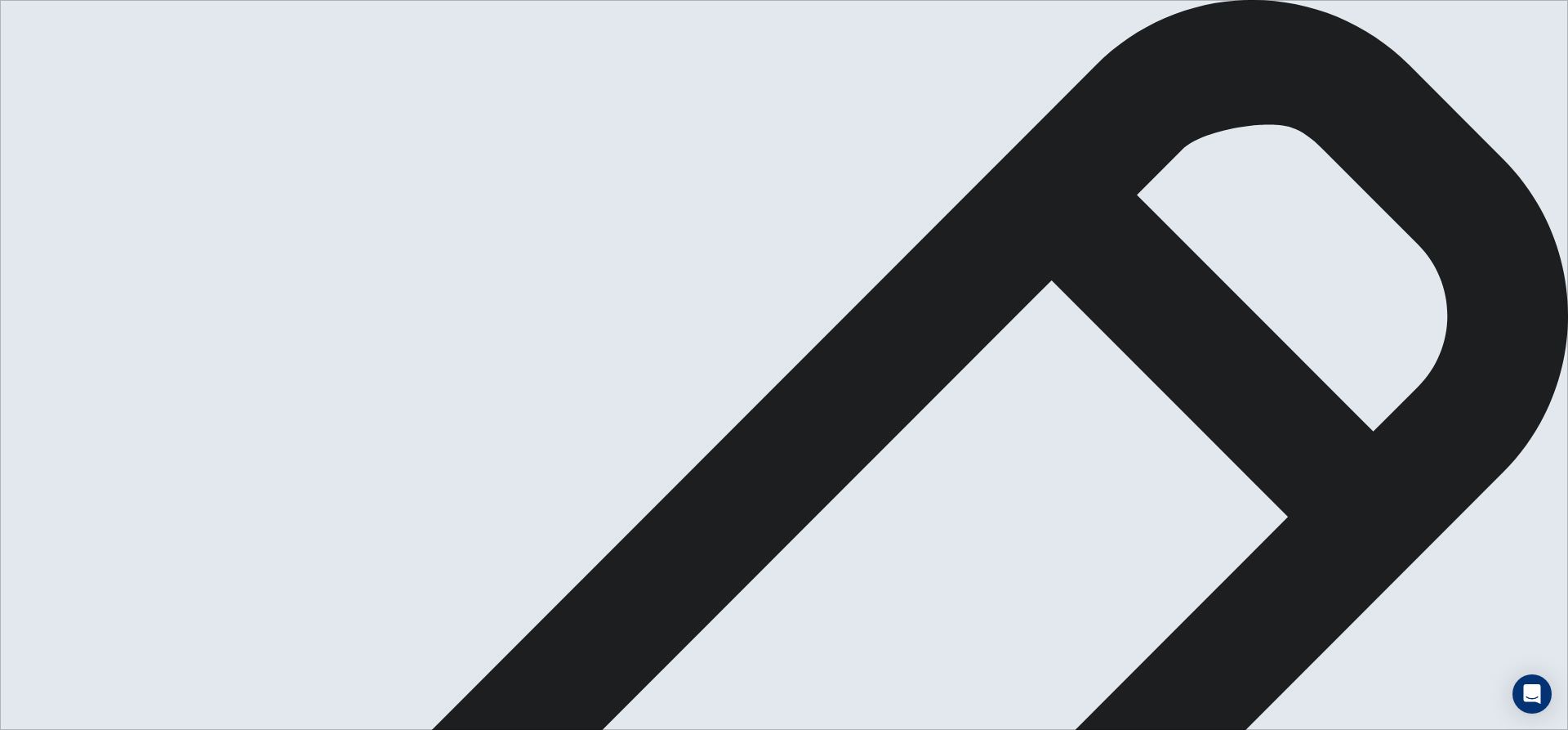
drag, startPoint x: 963, startPoint y: 316, endPoint x: 983, endPoint y: 323, distance: 21.2
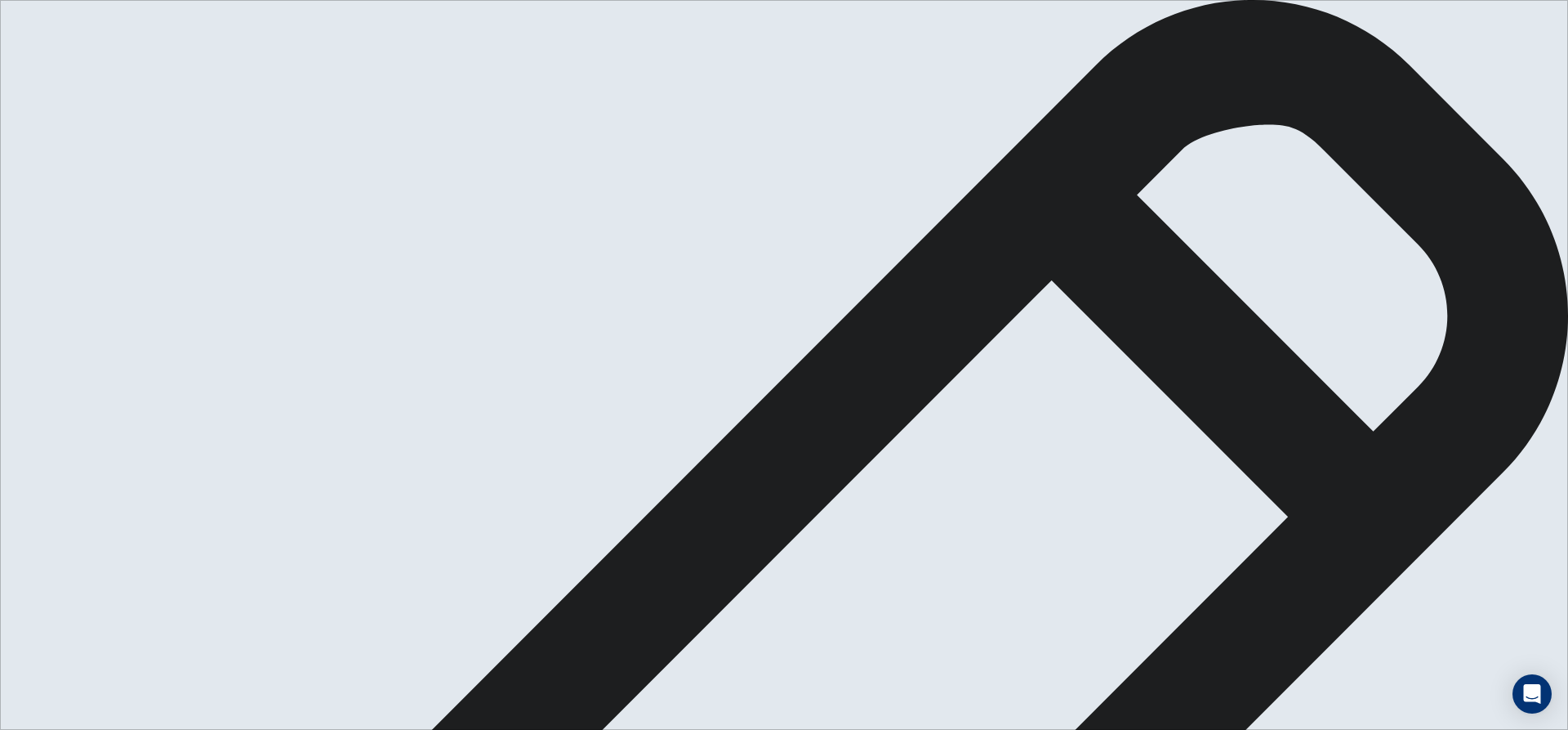
drag, startPoint x: 1157, startPoint y: 365, endPoint x: 1175, endPoint y: 353, distance: 21.6
type textarea "In my opinion it is more important to purpose a career you love rather than on …"
